Goal: Task Accomplishment & Management: Manage account settings

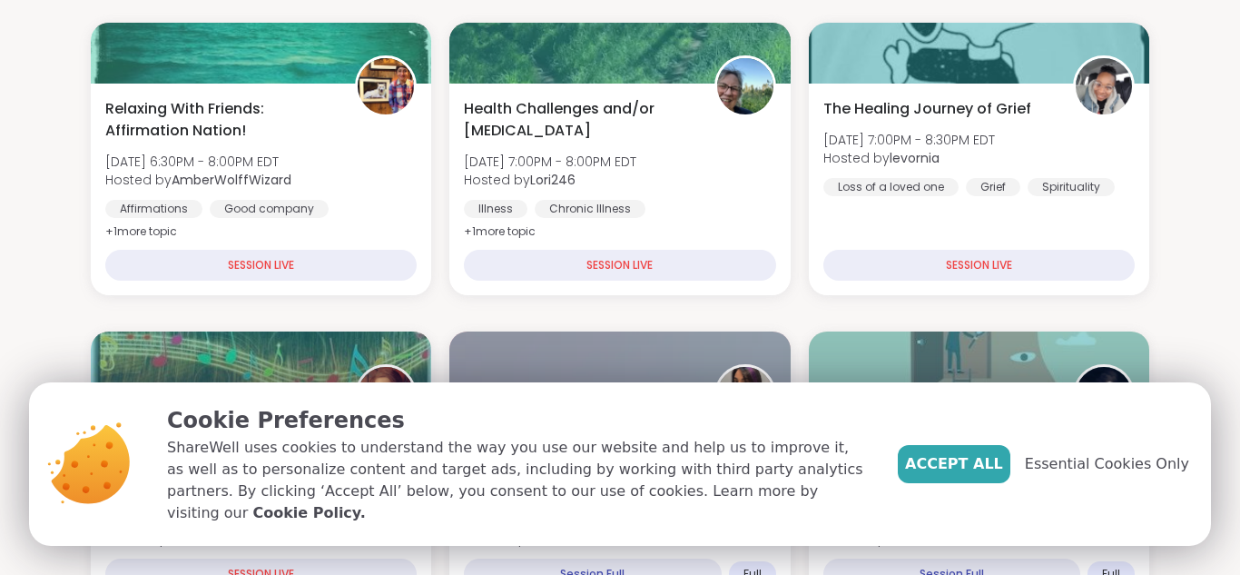
scroll to position [245, 0]
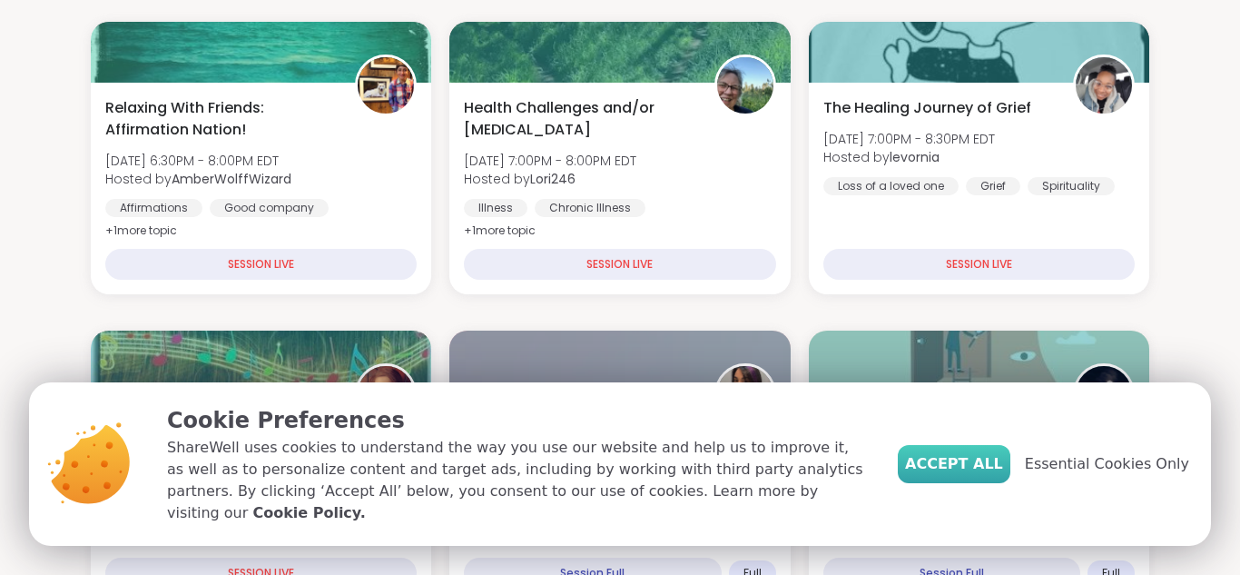
click at [991, 475] on span "Accept All" at bounding box center [954, 464] width 98 height 22
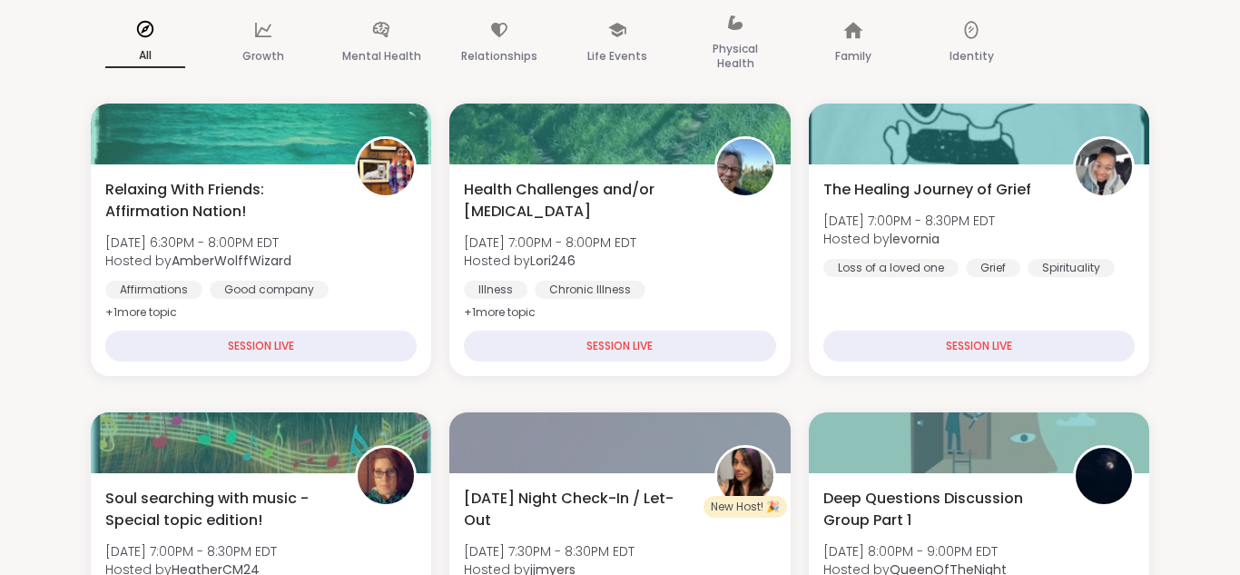
scroll to position [0, 0]
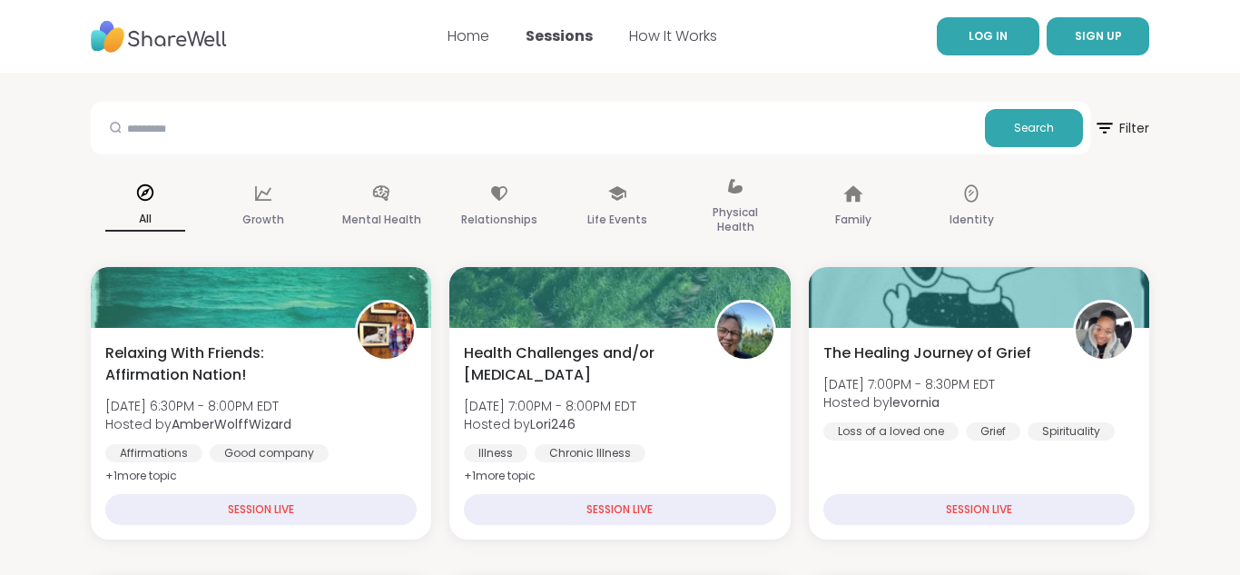
click at [962, 33] on link "LOG IN" at bounding box center [988, 36] width 103 height 38
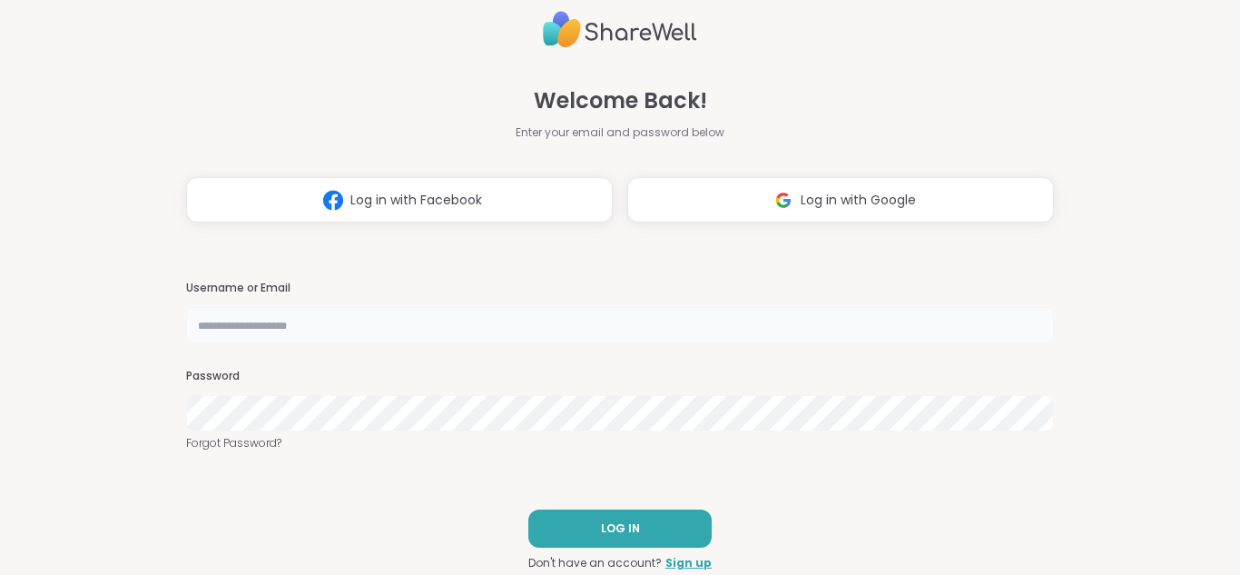
click at [458, 310] on input "text" at bounding box center [620, 325] width 868 height 36
type input "**********"
click at [691, 560] on link "Sign up" at bounding box center [689, 563] width 46 height 16
